Goal: Task Accomplishment & Management: Use online tool/utility

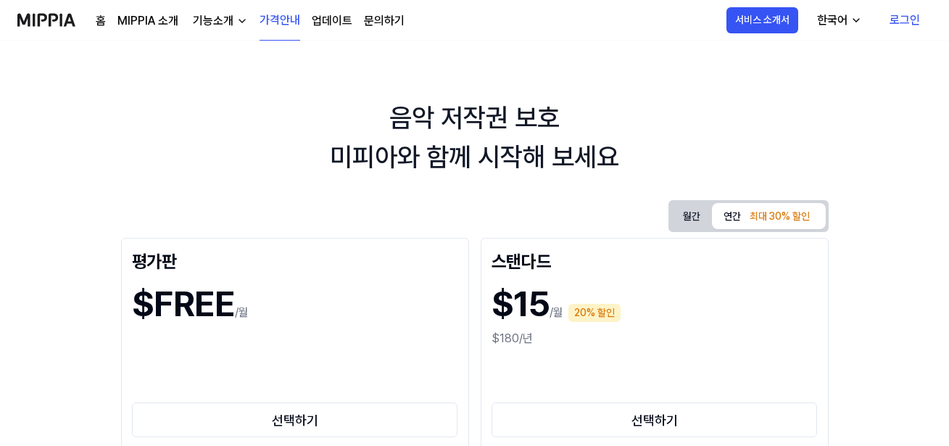
click at [897, 16] on link "로그인" at bounding box center [905, 20] width 54 height 41
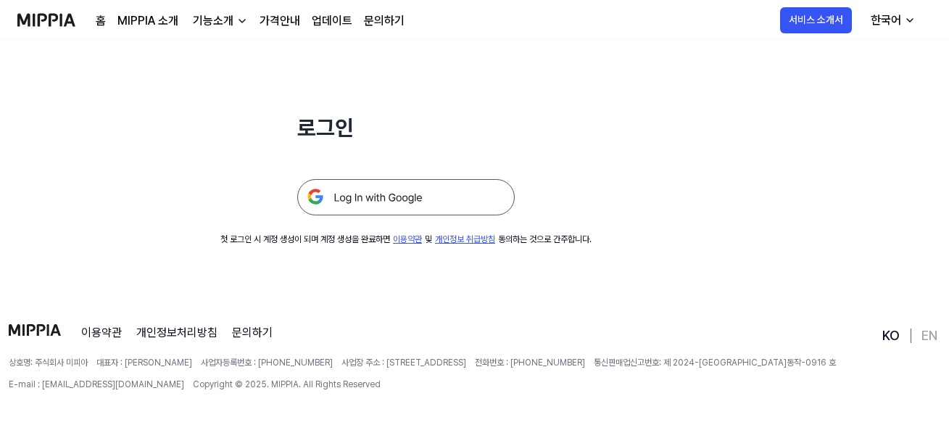
scroll to position [139, 0]
click at [437, 197] on img at bounding box center [406, 196] width 218 height 36
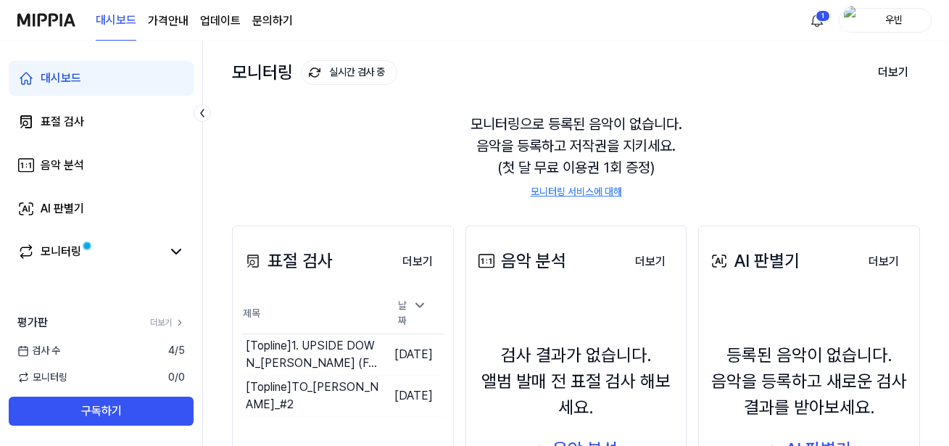
scroll to position [145, 0]
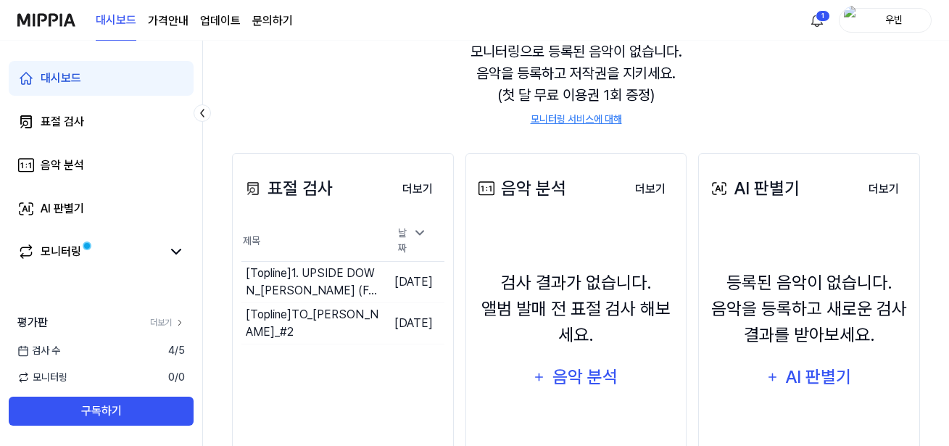
click at [171, 342] on div "평가판 더보기 검사 [DATE] 모니터링 0 / 0 구독하기" at bounding box center [101, 370] width 202 height 112
click at [173, 347] on span "4 / 5" at bounding box center [176, 350] width 17 height 15
click at [168, 349] on span "4 / 5" at bounding box center [176, 350] width 17 height 15
drag, startPoint x: 164, startPoint y: 349, endPoint x: 173, endPoint y: 349, distance: 8.7
click at [173, 349] on span "4 / 5" at bounding box center [176, 350] width 17 height 15
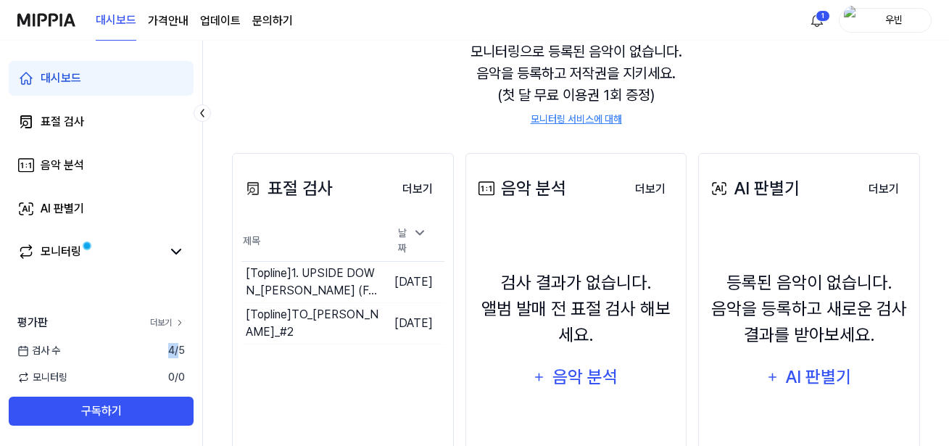
click at [170, 323] on link "더보기" at bounding box center [167, 322] width 35 height 13
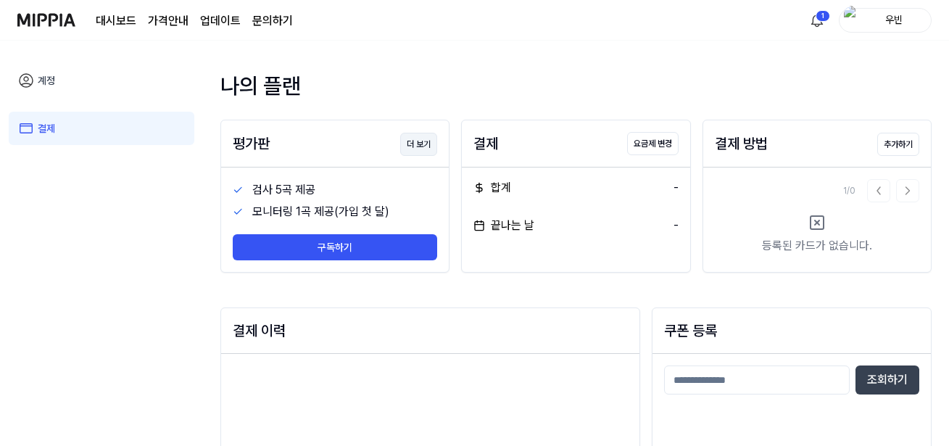
click at [405, 145] on button "더 보기" at bounding box center [418, 144] width 37 height 23
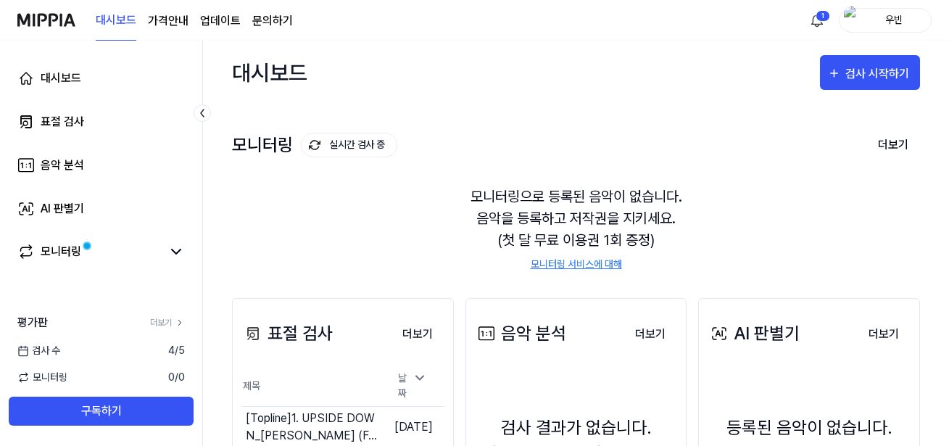
click at [849, 49] on div "대시보드 검사 시작하기" at bounding box center [576, 73] width 688 height 64
click at [849, 65] on div "검사 시작하기" at bounding box center [879, 74] width 67 height 19
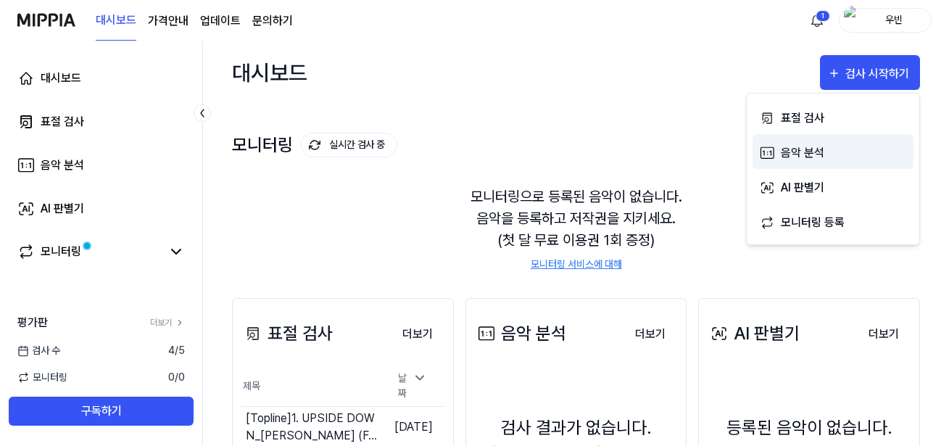
click at [822, 146] on div "음악 분석" at bounding box center [844, 153] width 126 height 19
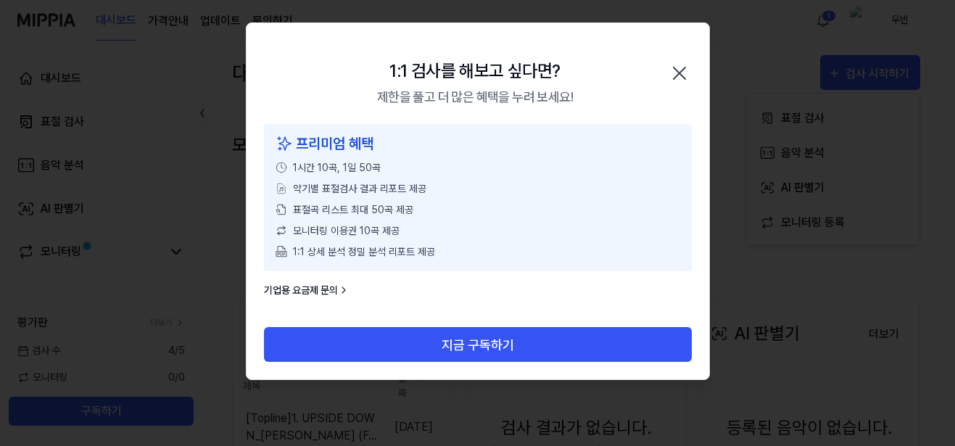
click at [688, 59] on div "1:1 검사를 해보고 싶다면? 제한을 풀고 더 많은 혜택을 누려 보세요! 닫기" at bounding box center [478, 73] width 463 height 101
click at [691, 65] on icon "button" at bounding box center [679, 73] width 23 height 23
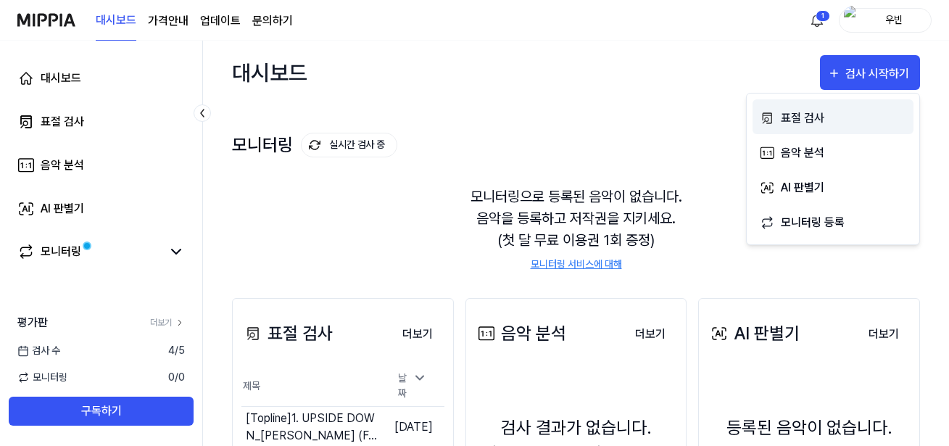
click at [839, 109] on div "표절 검사" at bounding box center [844, 118] width 126 height 19
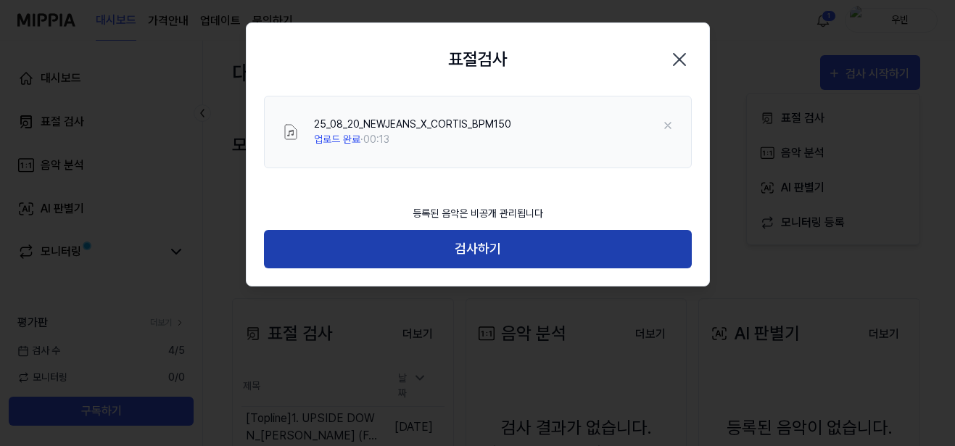
click at [508, 239] on button "검사하기" at bounding box center [478, 249] width 428 height 38
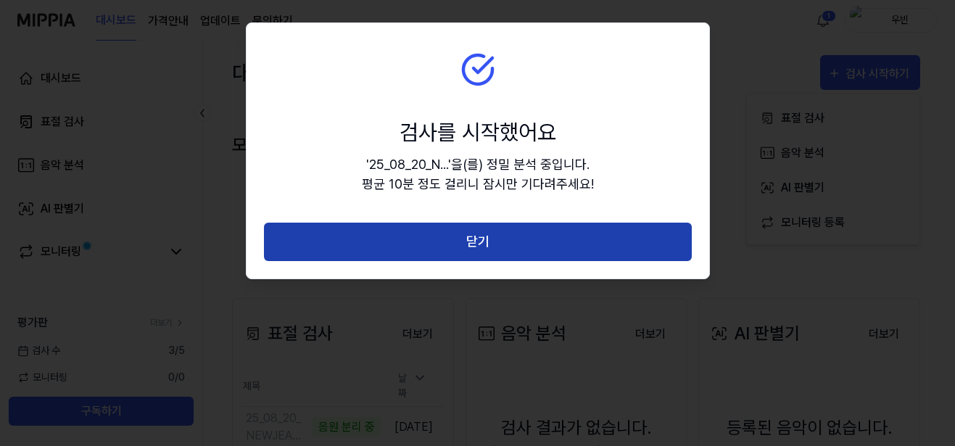
click at [498, 252] on button "닫기" at bounding box center [478, 242] width 428 height 38
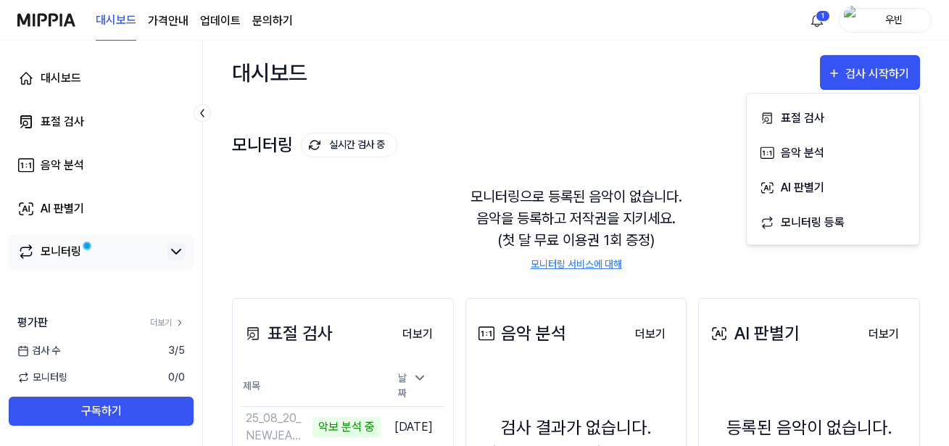
click at [181, 258] on icon at bounding box center [176, 251] width 17 height 17
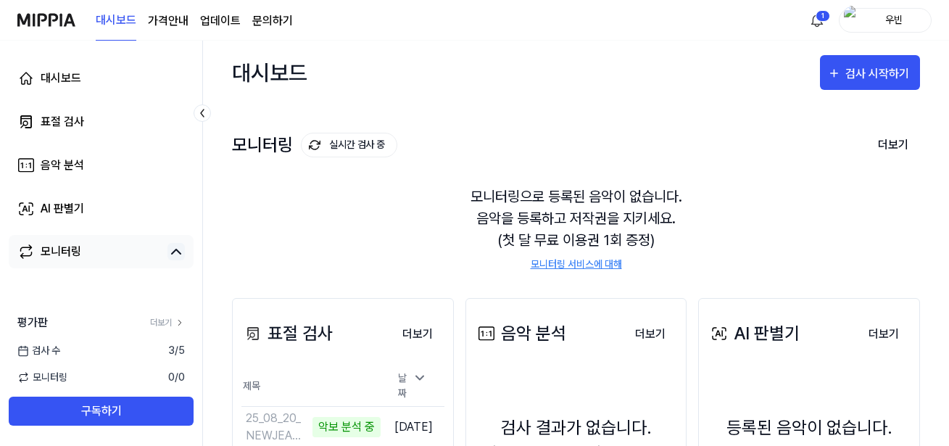
click at [181, 258] on icon at bounding box center [176, 251] width 17 height 17
click at [817, 30] on html "대시보드 가격안내 업데이트 문의하기 1 우빈 대시보드 표절 검사 음악 분석 AI 판별기 모니터링 평가판 더보기 검사 수 3 / 5 모니터링 0…" at bounding box center [477, 223] width 955 height 446
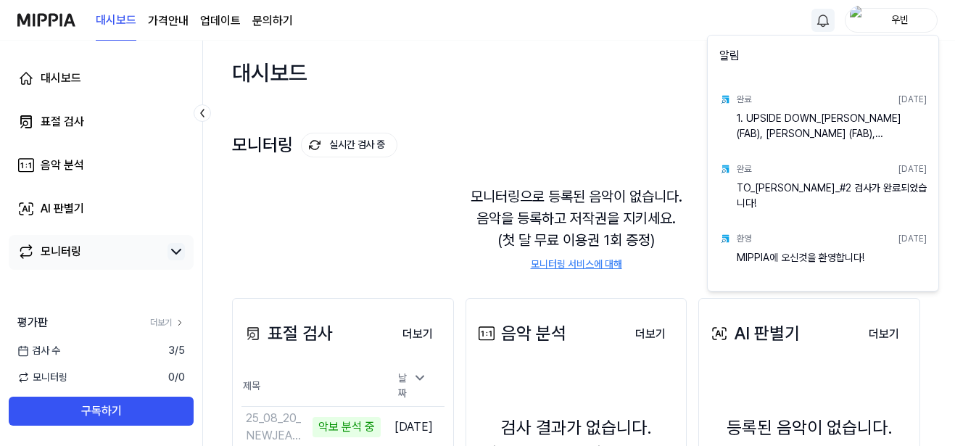
click at [823, 22] on html "대시보드 가격안내 업데이트 문의하기 우빈 대시보드 표절 검사 음악 분석 AI 판별기 모니터링 평가판 더보기 검사 수 3 / 5 모니터링 0 /…" at bounding box center [477, 223] width 955 height 446
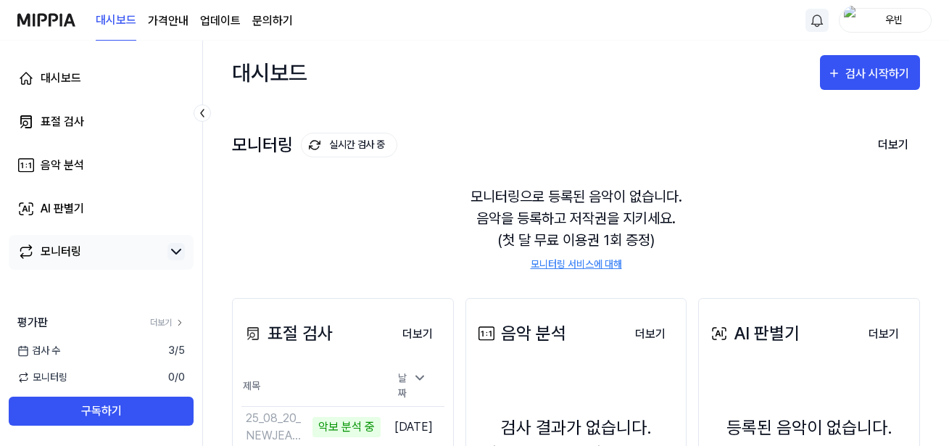
click at [405, 246] on div "모니터링으로 등록된 음악이 없습니다. 음악을 등록하고 저작권을 지키세요. (첫 달 무료 이용권 1회 증정) 모니터링 서비스에 대해" at bounding box center [576, 228] width 688 height 121
click at [75, 67] on link "대시보드" at bounding box center [101, 78] width 185 height 35
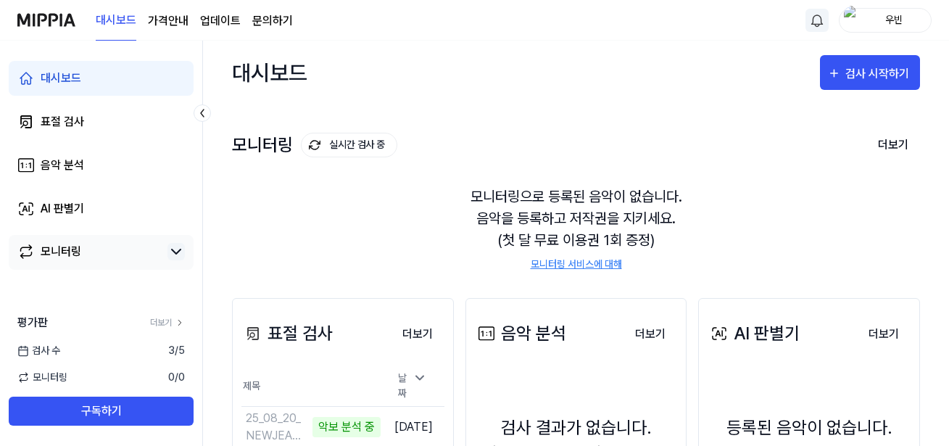
click at [169, 25] on page\) "가격안내" at bounding box center [168, 20] width 41 height 17
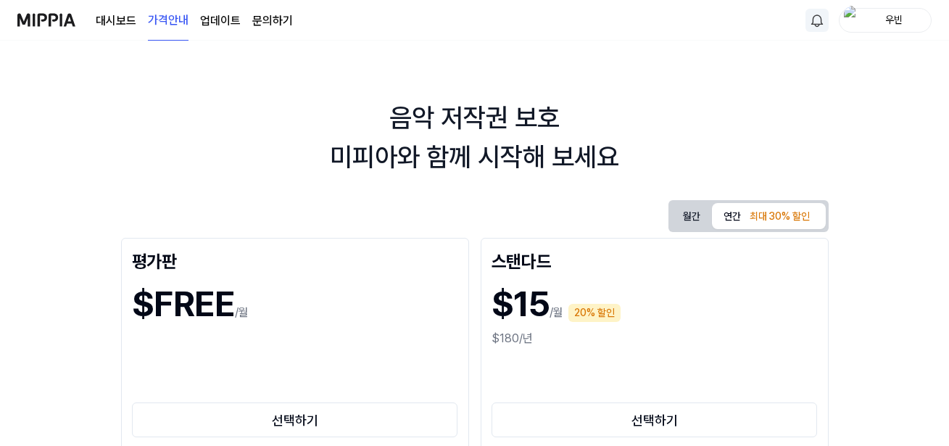
click at [690, 210] on button "월간" at bounding box center [692, 216] width 41 height 27
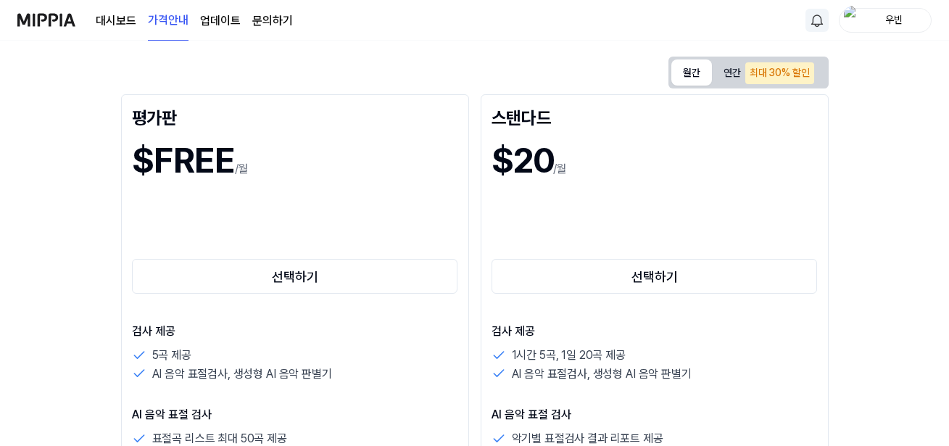
scroll to position [145, 0]
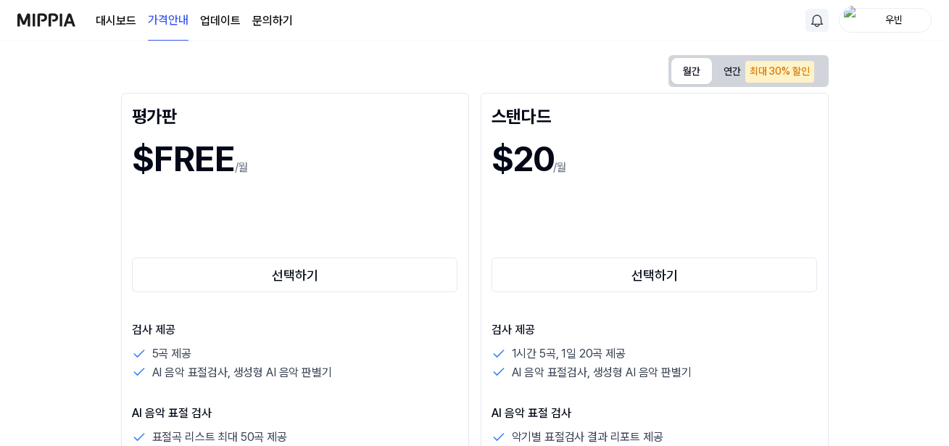
click at [806, 79] on div "최대 30% 할인" at bounding box center [780, 72] width 69 height 22
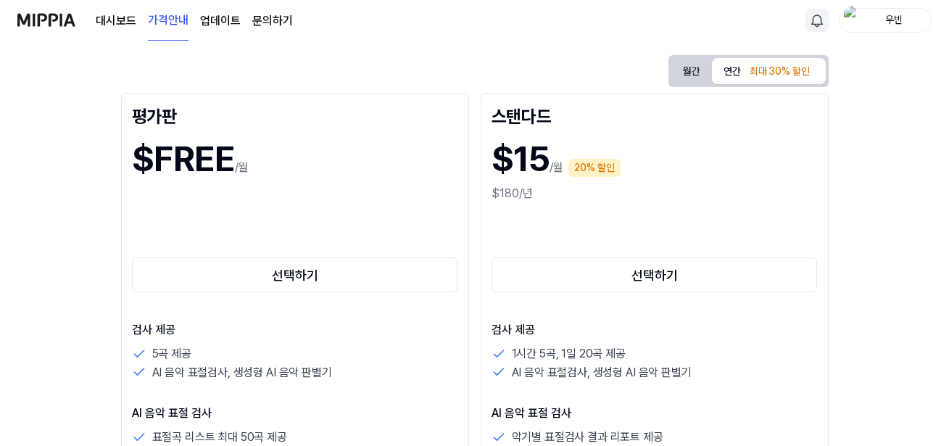
click at [704, 70] on button "월간" at bounding box center [692, 71] width 41 height 27
click at [740, 69] on button "연간 최대 30% 할인" at bounding box center [768, 71] width 113 height 26
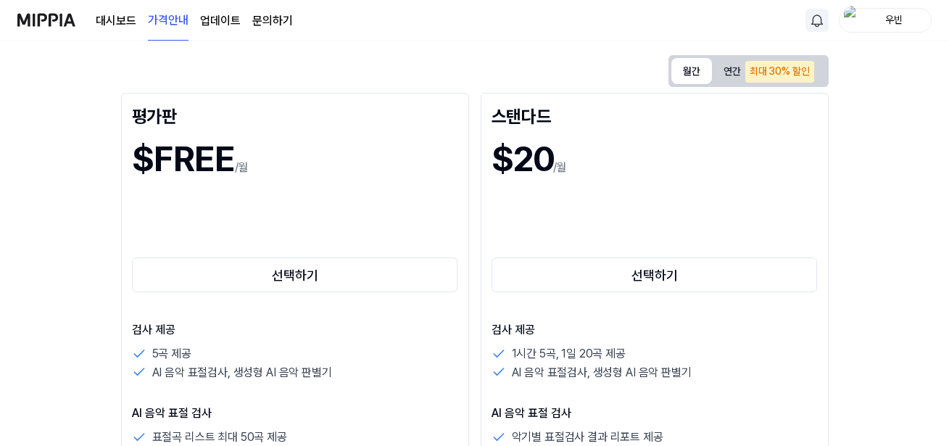
click at [690, 65] on button "월간" at bounding box center [692, 71] width 41 height 26
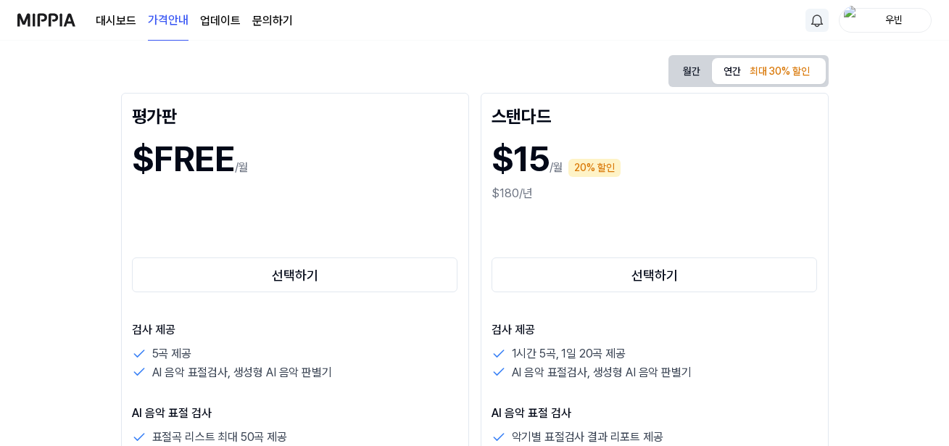
click at [746, 69] on div "최대 30% 할인" at bounding box center [780, 72] width 69 height 22
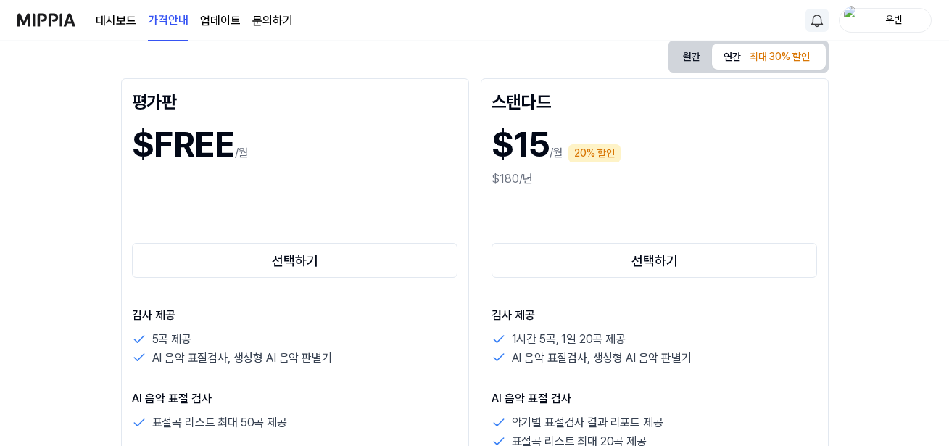
scroll to position [0, 0]
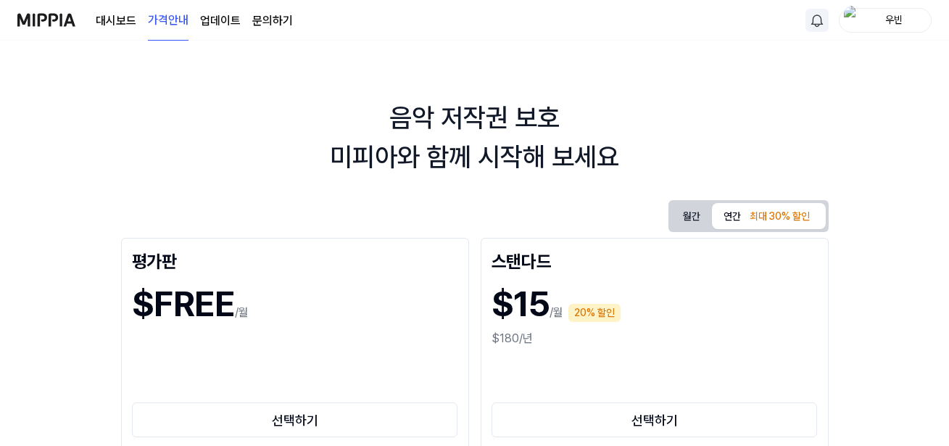
click at [701, 209] on button "월간" at bounding box center [692, 216] width 41 height 27
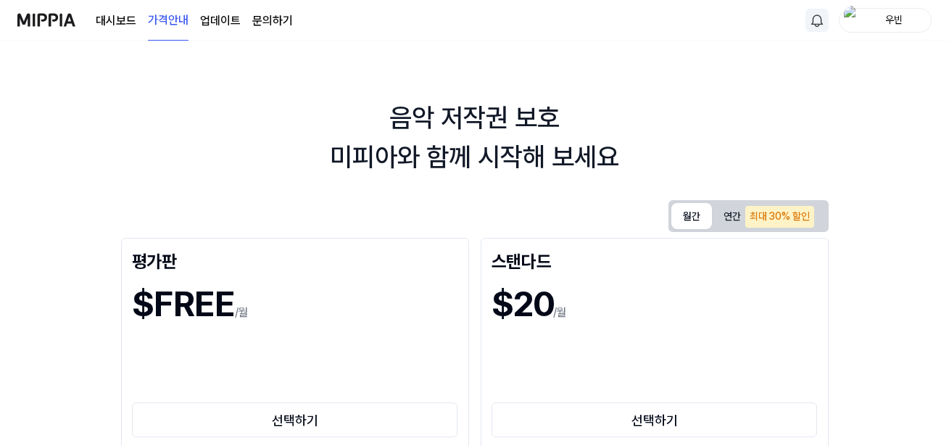
click at [738, 225] on button "연간 최대 30% 할인" at bounding box center [768, 217] width 113 height 30
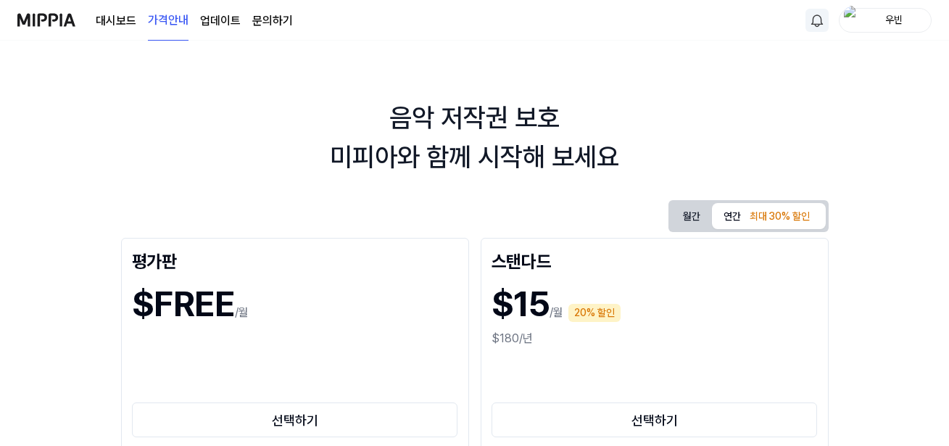
click at [129, 20] on link "대시보드" at bounding box center [116, 20] width 41 height 17
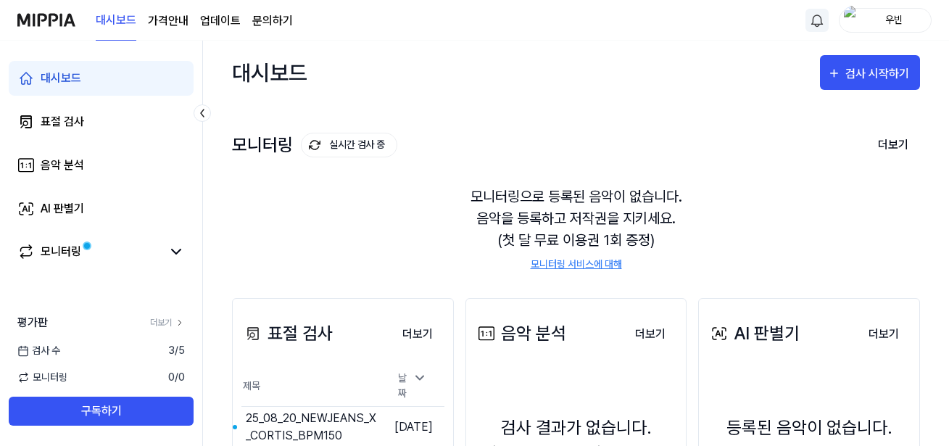
click at [217, 16] on link "업데이트" at bounding box center [220, 20] width 41 height 17
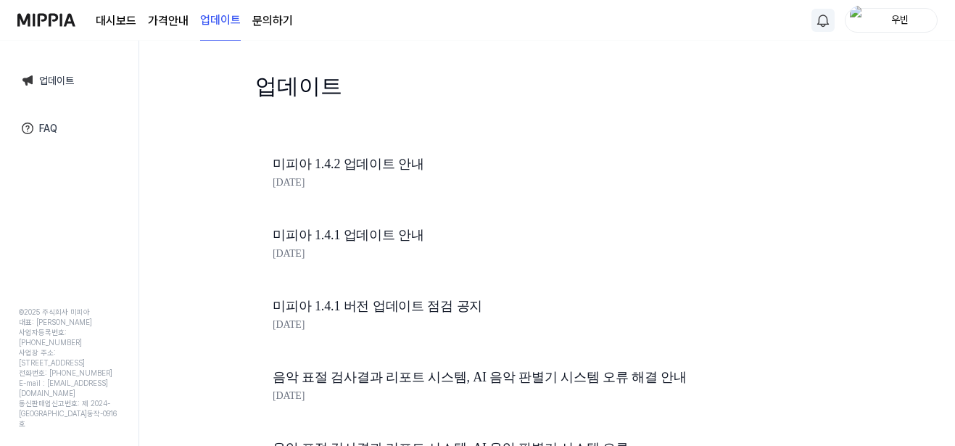
click at [366, 154] on link "미피아 1.4.2 업데이트 안내" at bounding box center [519, 164] width 493 height 21
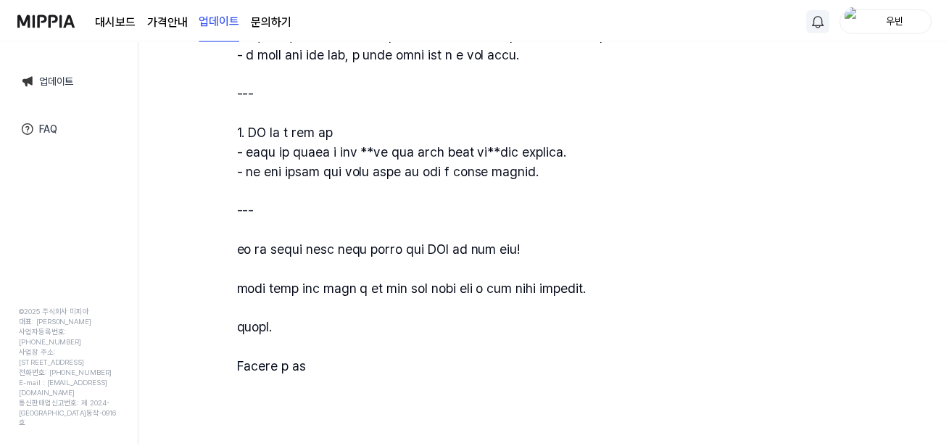
scroll to position [471, 0]
click at [160, 16] on page\) "가격안내" at bounding box center [168, 20] width 41 height 17
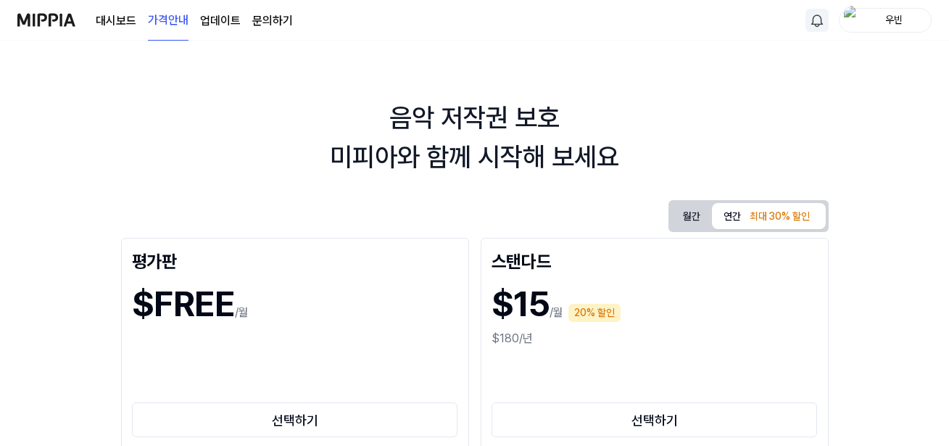
click at [123, 17] on link "대시보드" at bounding box center [116, 20] width 41 height 17
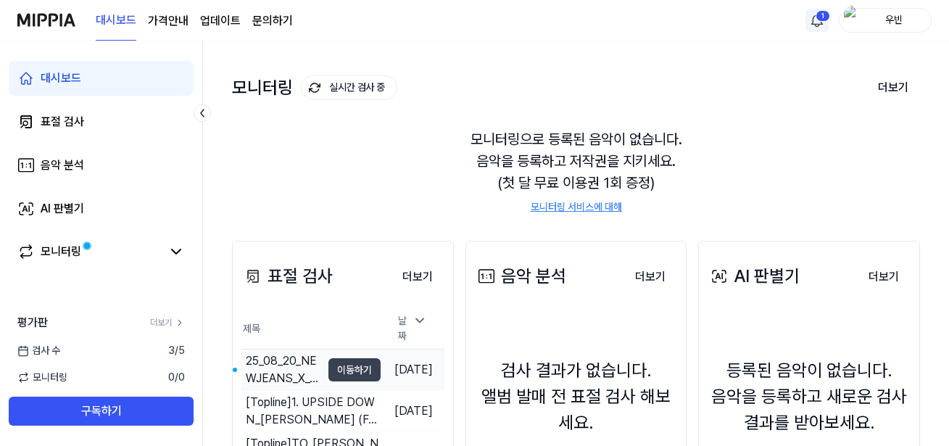
scroll to position [145, 0]
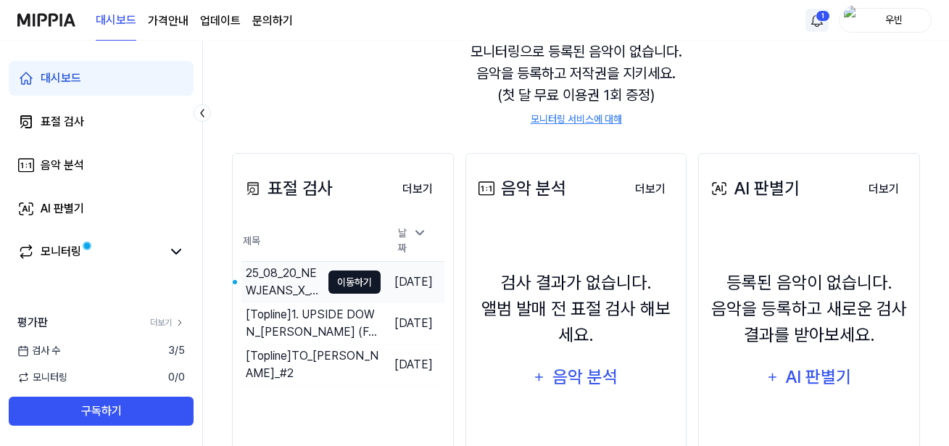
click at [329, 277] on button "이동하기" at bounding box center [355, 282] width 52 height 23
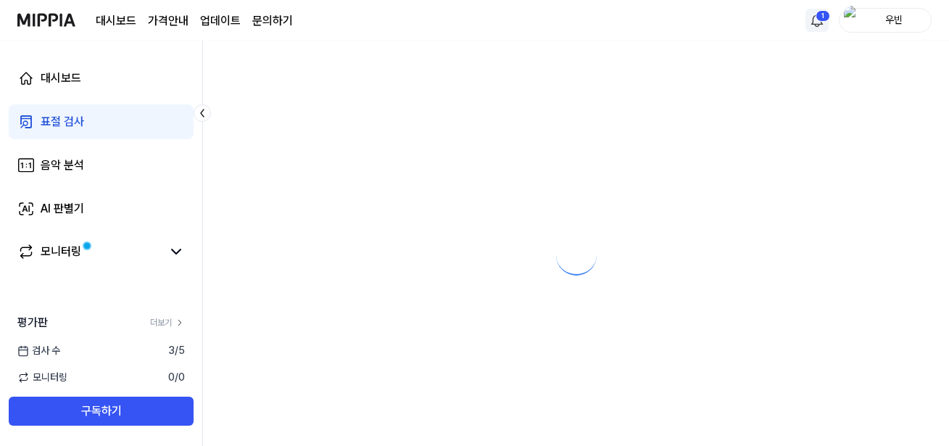
scroll to position [0, 0]
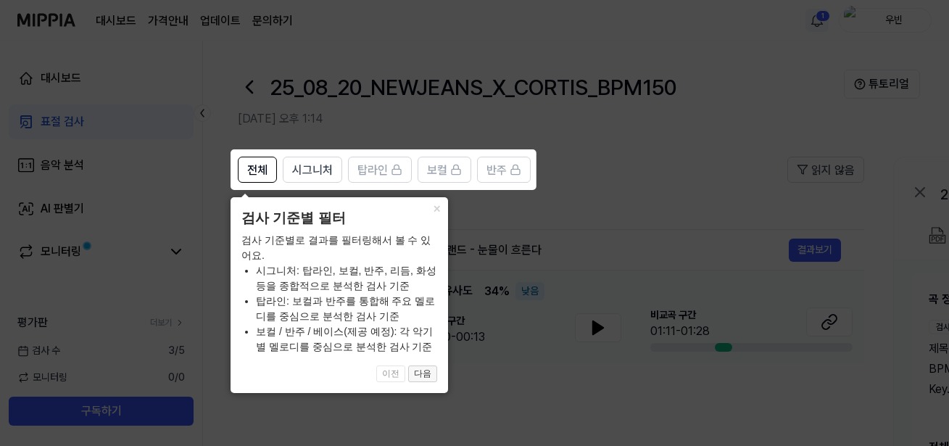
click at [424, 366] on button "다음" at bounding box center [422, 374] width 29 height 17
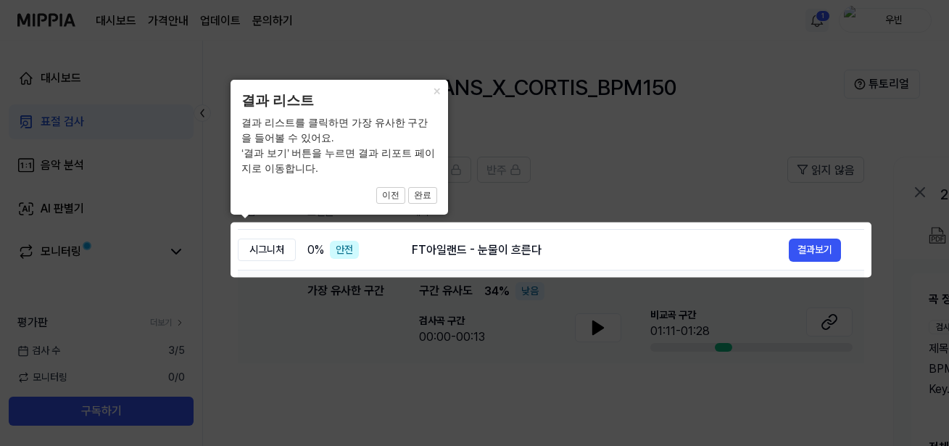
click at [439, 373] on icon at bounding box center [477, 223] width 955 height 446
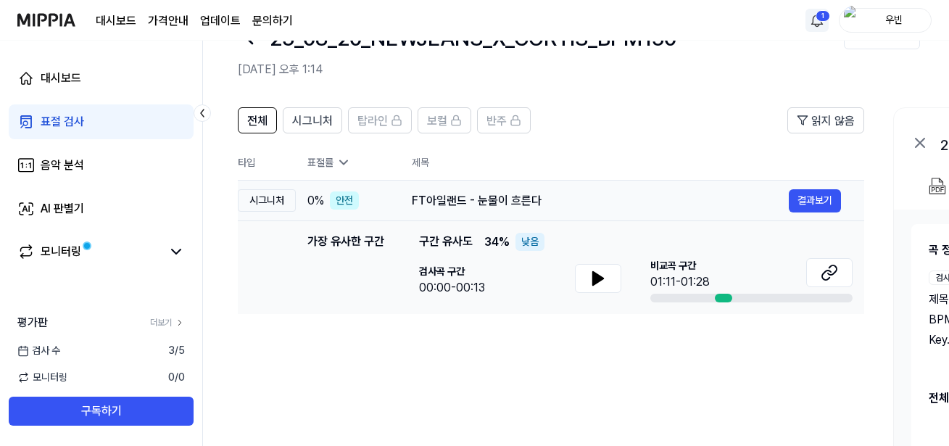
scroll to position [73, 0]
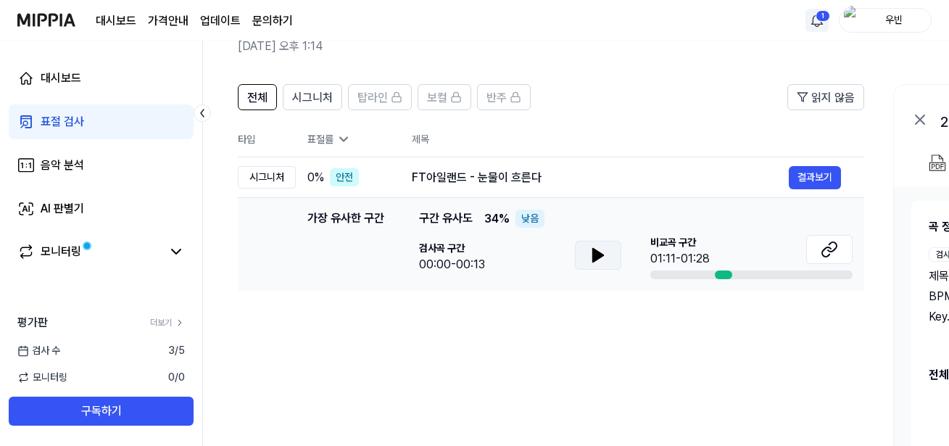
click at [590, 253] on icon at bounding box center [598, 255] width 17 height 17
click at [594, 262] on icon at bounding box center [598, 255] width 17 height 17
click at [721, 275] on div at bounding box center [723, 275] width 17 height 9
click at [825, 250] on icon at bounding box center [826, 251] width 9 height 9
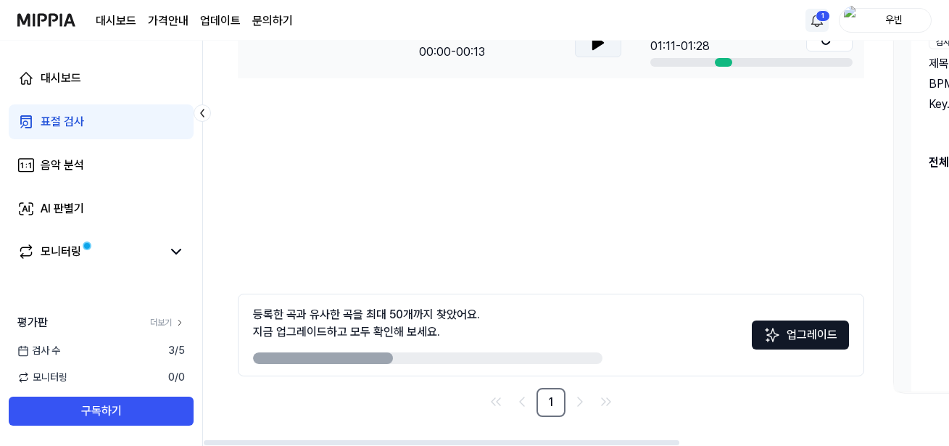
scroll to position [0, 0]
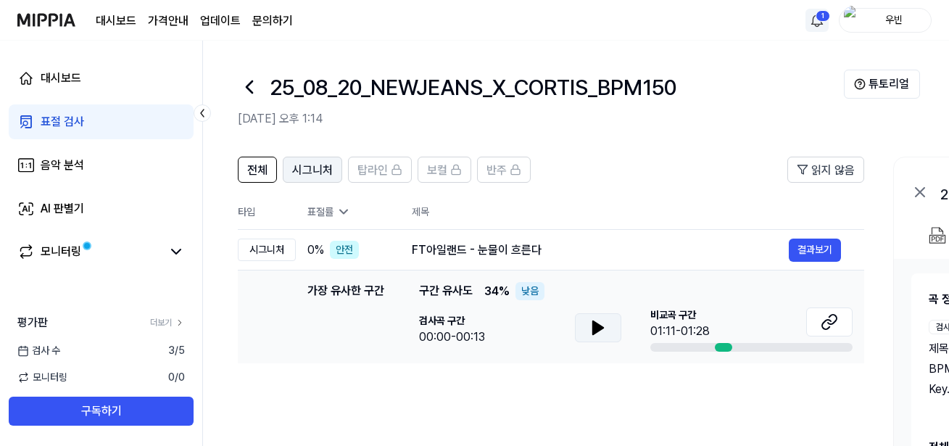
click at [314, 172] on span "시그니처" at bounding box center [312, 170] width 41 height 17
click at [273, 168] on button "전체" at bounding box center [257, 170] width 39 height 26
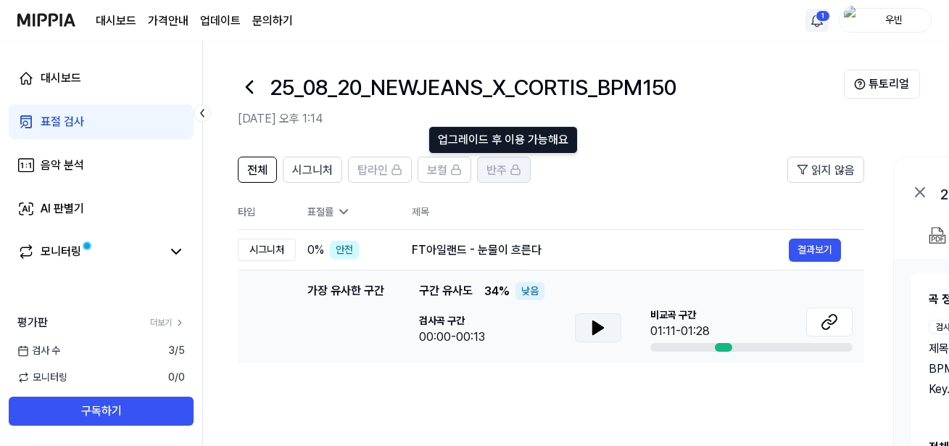
click at [498, 165] on span "반주" at bounding box center [497, 170] width 20 height 17
click at [501, 168] on span "반주" at bounding box center [497, 170] width 20 height 17
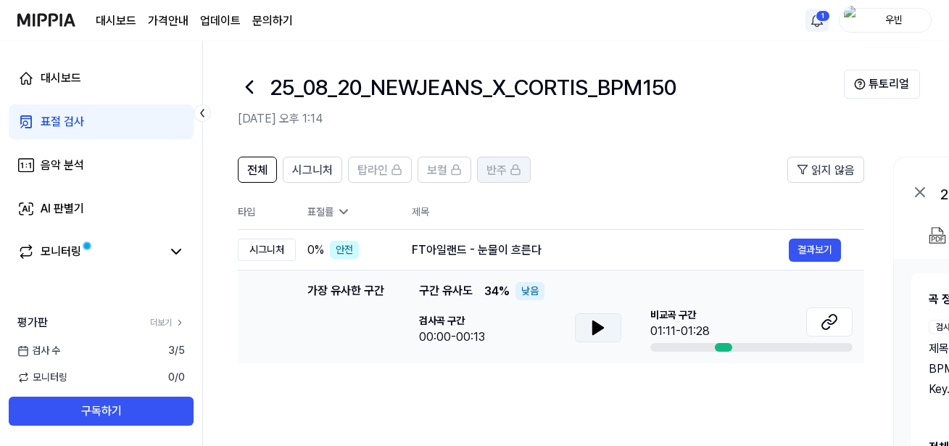
click at [501, 168] on span "반주" at bounding box center [497, 170] width 20 height 17
drag, startPoint x: 501, startPoint y: 168, endPoint x: 477, endPoint y: 138, distance: 38.2
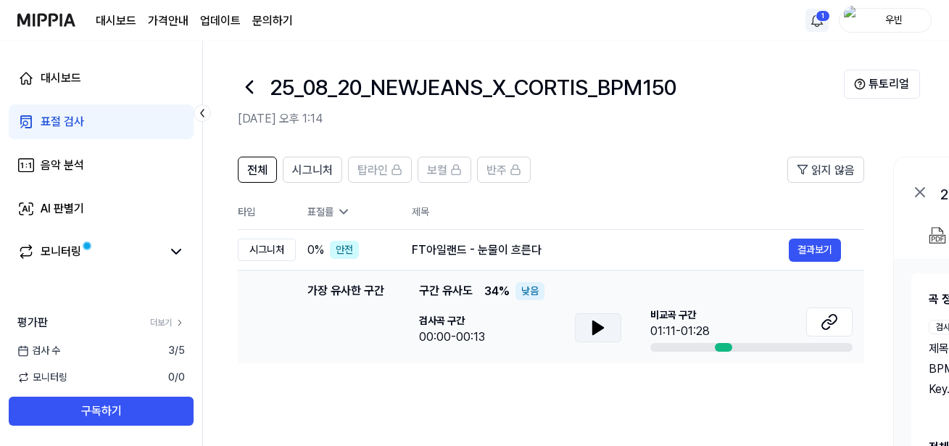
click at [477, 138] on header "25_08_20_NEWJEANS_X_CORTIS_BPM150 2025.08.21 오후 1:14 튜토리얼" at bounding box center [576, 92] width 746 height 102
click at [164, 249] on div "모니터링" at bounding box center [101, 251] width 168 height 17
click at [170, 249] on icon at bounding box center [176, 251] width 17 height 17
click at [174, 247] on icon at bounding box center [176, 251] width 17 height 17
click at [507, 156] on div "전체 시그니처 탑라인 보컬 반주 읽지 않음 전체 시그니처 탑라인 보컬 반주 타입 표절률 제목 표절률 읽지 않음 시그니처 0 % 안전 FT아일랜…" at bounding box center [787, 436] width 1169 height 589
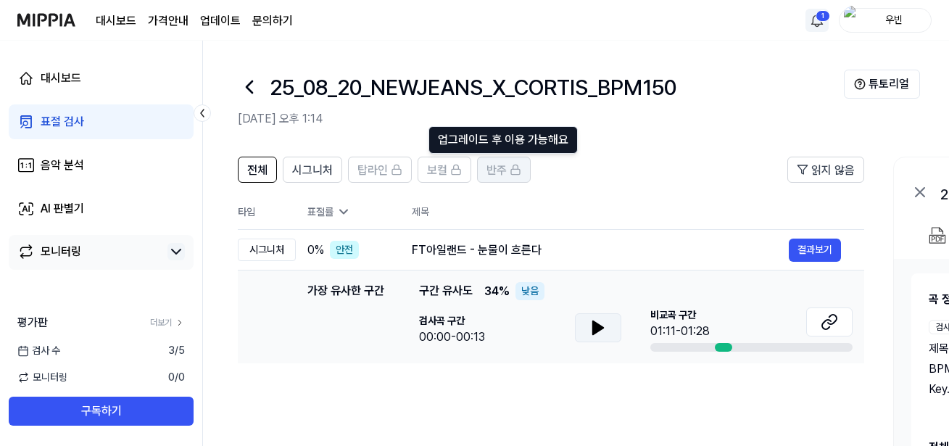
click at [511, 167] on icon at bounding box center [516, 170] width 12 height 12
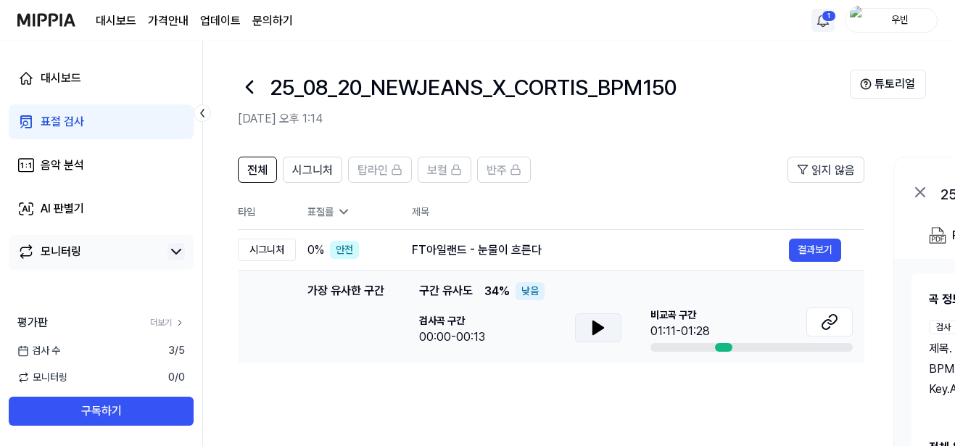
click at [812, 12] on html "대시보드 가격안내 업데이트 문의하기 1 우빈 대시보드 표절 검사 음악 분석 AI 판별기 모니터링 평가판 더보기 검사 수 3 / 5 모니터링 0…" at bounding box center [477, 223] width 955 height 446
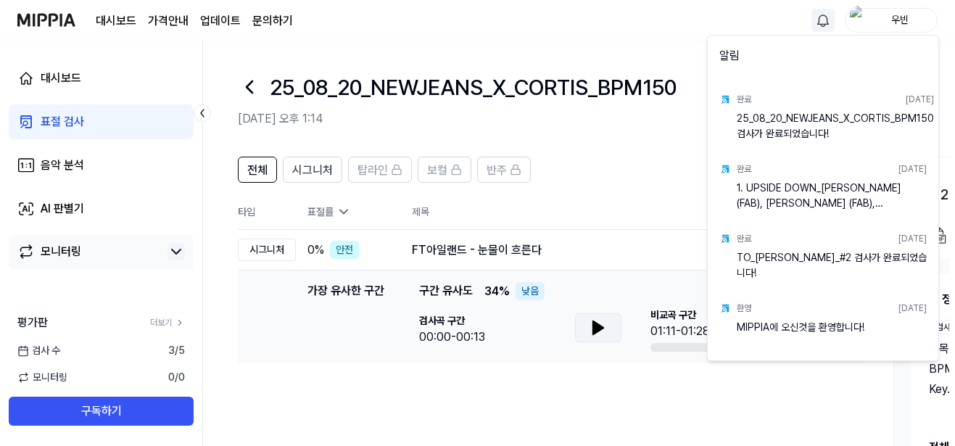
click at [821, 15] on html "대시보드 가격안내 업데이트 문의하기 우빈 대시보드 표절 검사 음악 분석 AI 판별기 모니터링 평가판 더보기 검사 수 3 / 5 모니터링 0 /…" at bounding box center [477, 223] width 955 height 446
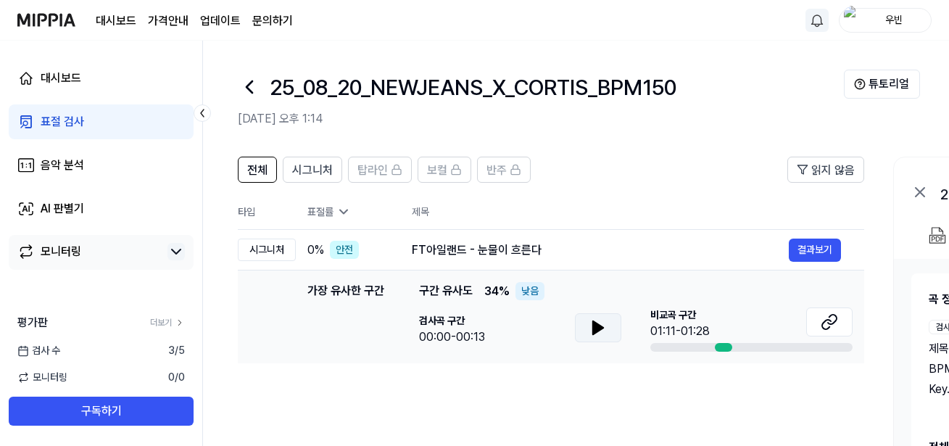
click at [241, 20] on div "대시보드 가격안내 업데이트 문의하기" at bounding box center [194, 20] width 197 height 40
click at [234, 20] on link "업데이트" at bounding box center [220, 20] width 41 height 17
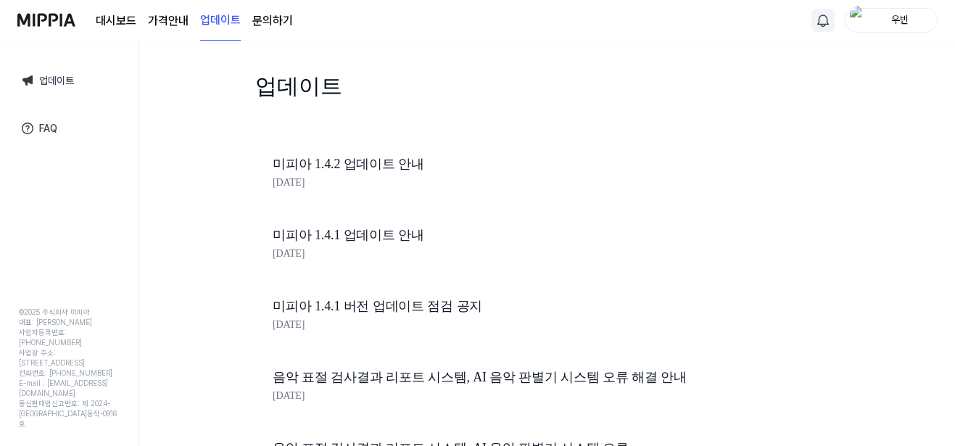
click at [173, 23] on page\) "가격안내" at bounding box center [168, 20] width 41 height 17
